Goal: Task Accomplishment & Management: Complete application form

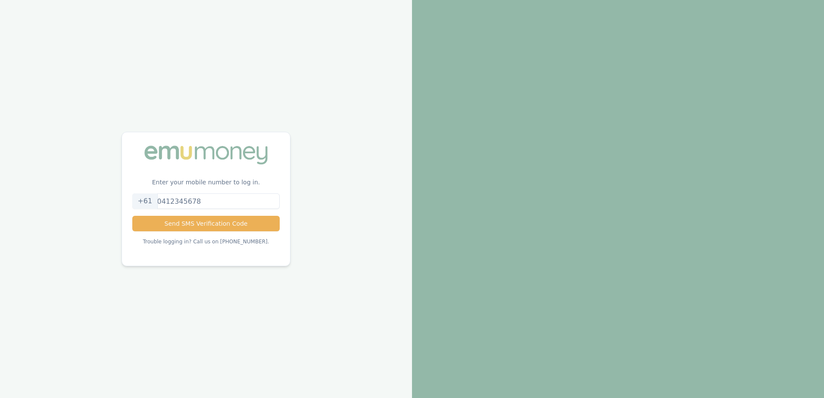
drag, startPoint x: 207, startPoint y: 203, endPoint x: 111, endPoint y: 197, distance: 96.8
click at [111, 197] on div "Enter your mobile number to log in. +61 Send SMS Verification Code Trouble logg…" at bounding box center [206, 199] width 412 height 398
type input "0412565570"
click at [263, 224] on button "Send SMS Verification Code" at bounding box center [205, 224] width 147 height 16
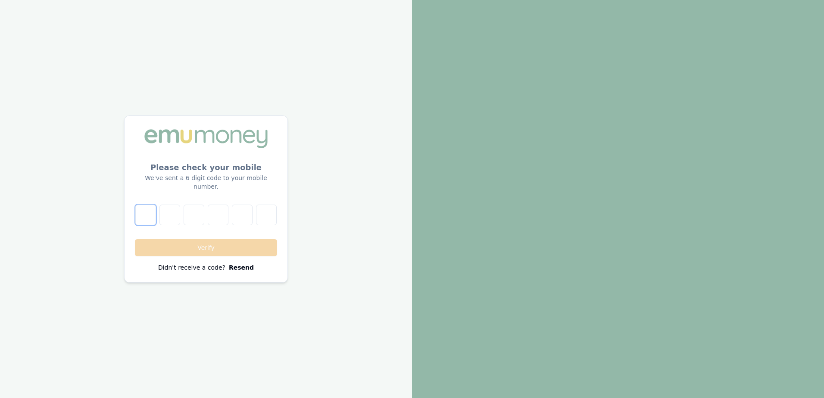
click at [142, 208] on input "number" at bounding box center [145, 215] width 21 height 21
type input "7"
type input "8"
type input "0"
type input "8"
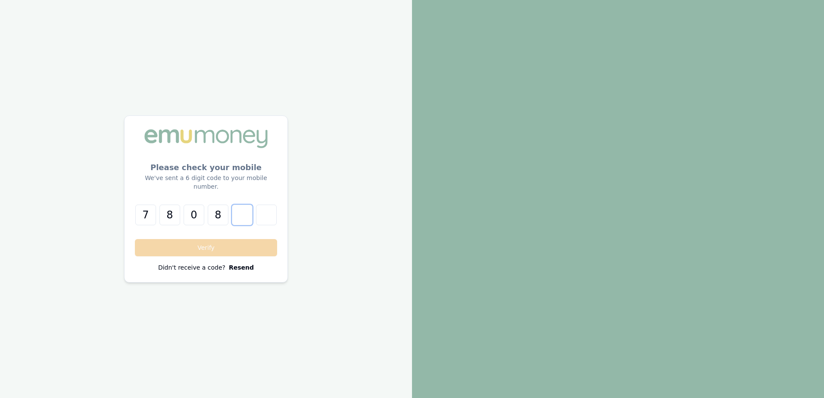
type input "9"
type input "0"
click at [195, 245] on button "Verify" at bounding box center [206, 247] width 142 height 17
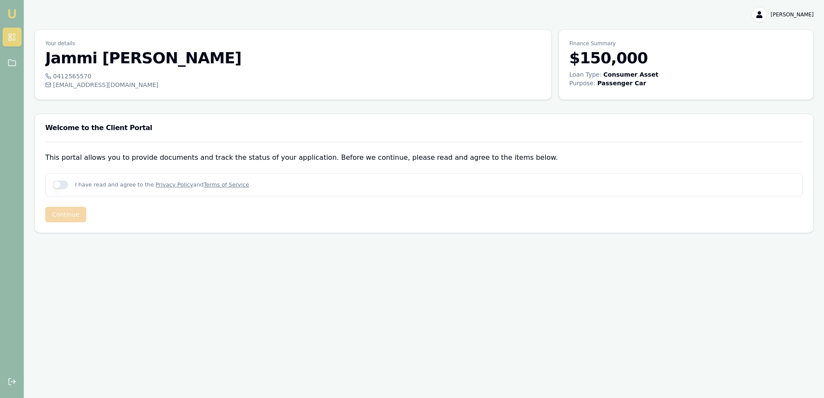
click at [61, 184] on button "button" at bounding box center [61, 185] width 16 height 9
checkbox input "true"
click at [63, 216] on button "Continue" at bounding box center [65, 215] width 41 height 16
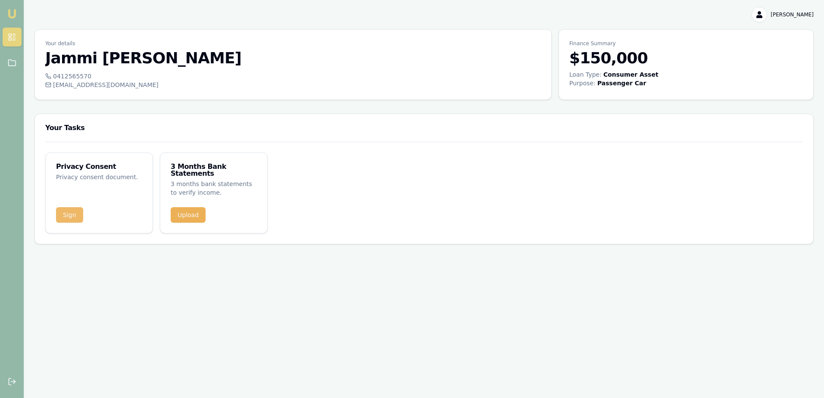
click at [60, 209] on button "Sign" at bounding box center [69, 215] width 27 height 16
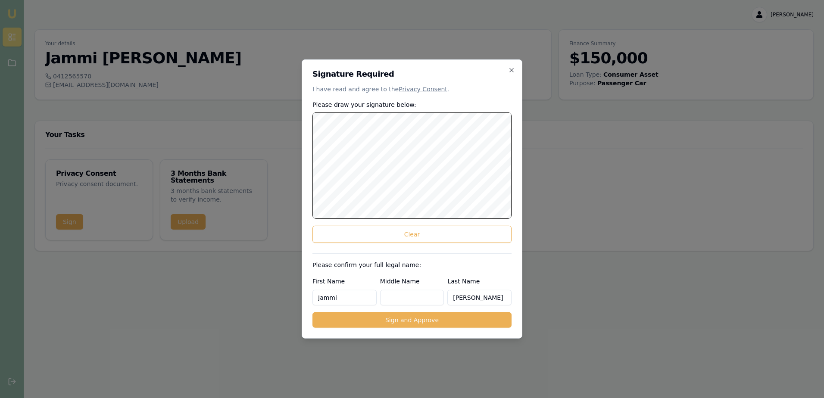
click at [515, 167] on div "Signature Required I have read and agree to the Privacy Consent . Please draw y…" at bounding box center [412, 198] width 221 height 279
click at [420, 233] on button "Clear" at bounding box center [412, 234] width 199 height 17
click at [460, 321] on button "Sign and Approve" at bounding box center [412, 321] width 199 height 16
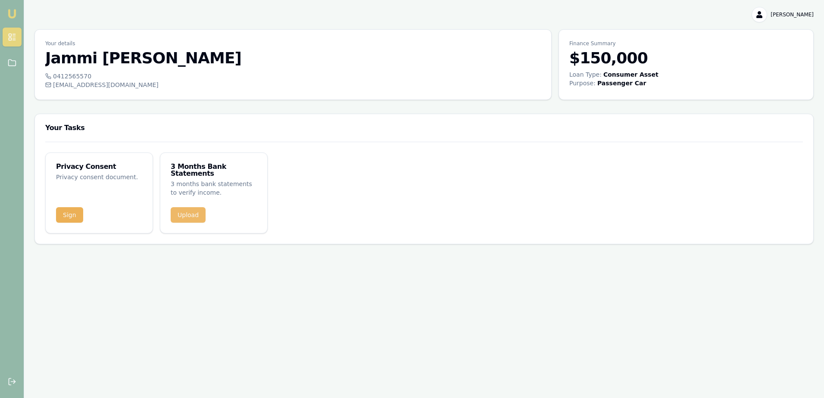
click at [184, 209] on button "Upload" at bounding box center [188, 215] width 35 height 16
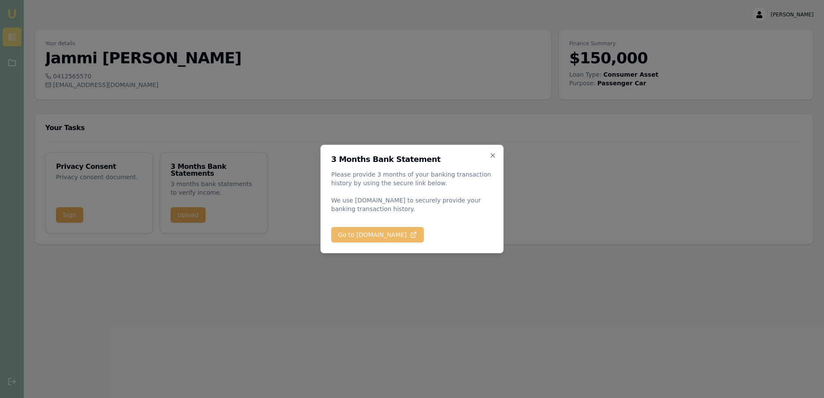
click at [396, 239] on button "Go to [DOMAIN_NAME]" at bounding box center [378, 235] width 93 height 16
